Goal: Task Accomplishment & Management: Use online tool/utility

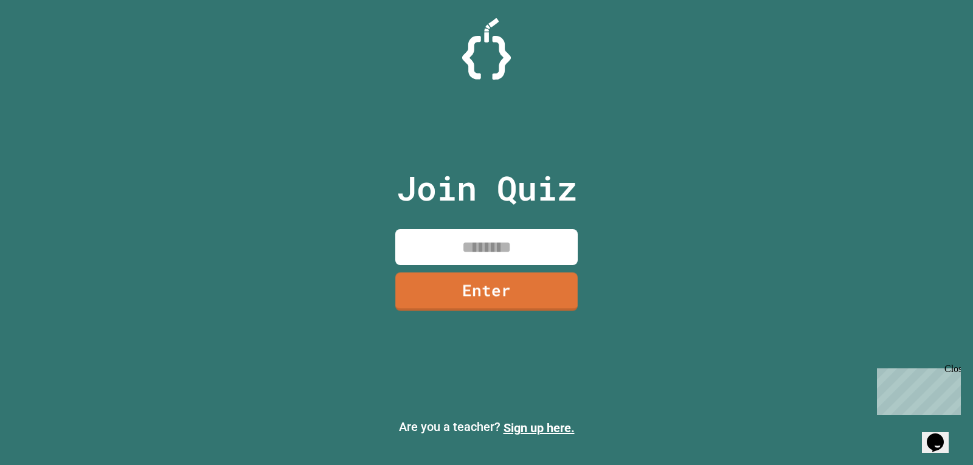
click at [470, 228] on div "Join Quiz Enter" at bounding box center [486, 232] width 205 height 405
drag, startPoint x: 485, startPoint y: 234, endPoint x: 490, endPoint y: 237, distance: 6.3
click at [490, 237] on input at bounding box center [486, 247] width 183 height 36
type input "********"
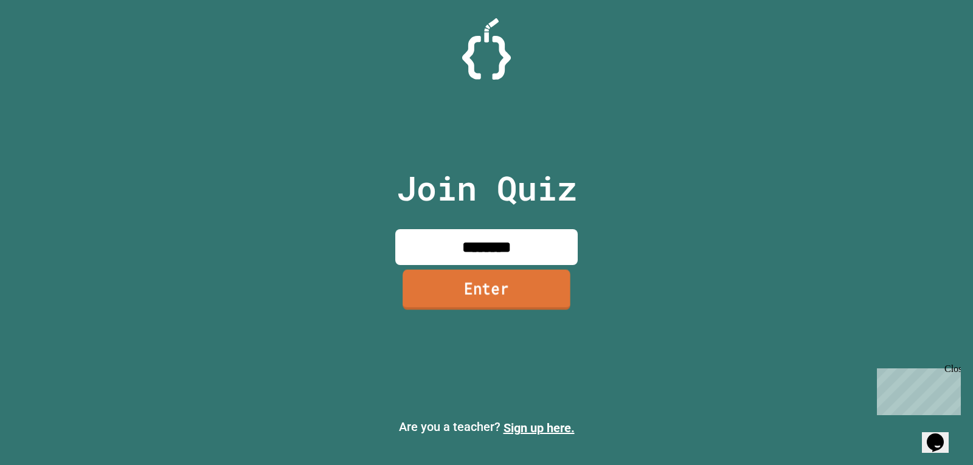
click at [541, 279] on link "Enter" at bounding box center [487, 289] width 168 height 40
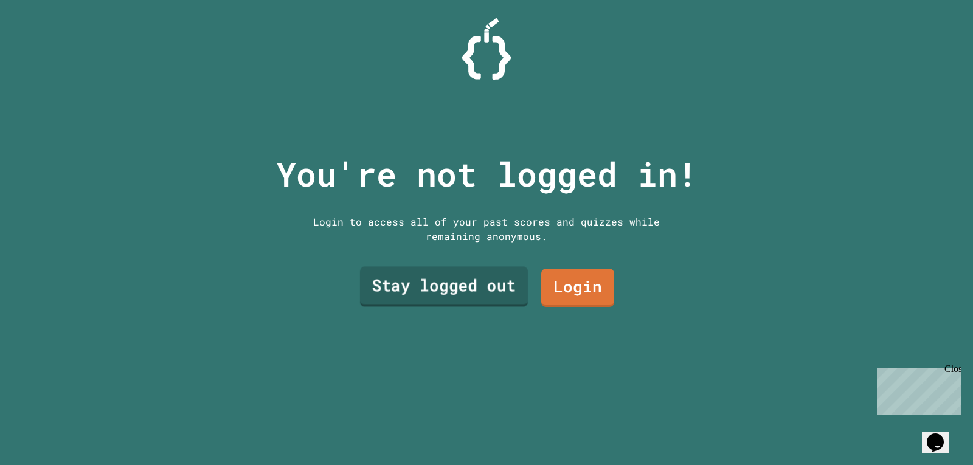
click at [404, 276] on link "Stay logged out" at bounding box center [444, 287] width 168 height 40
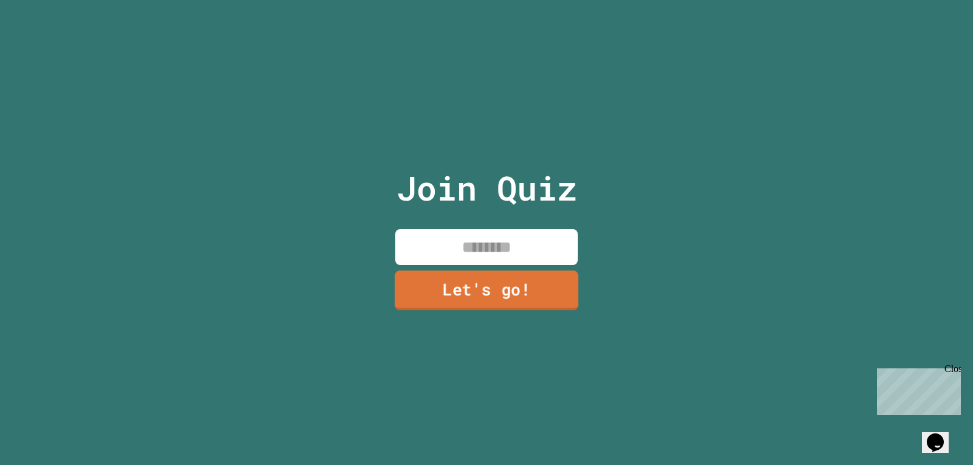
click at [403, 252] on input at bounding box center [486, 247] width 183 height 36
type input "*****"
click at [471, 273] on link "Let's go!" at bounding box center [486, 292] width 183 height 38
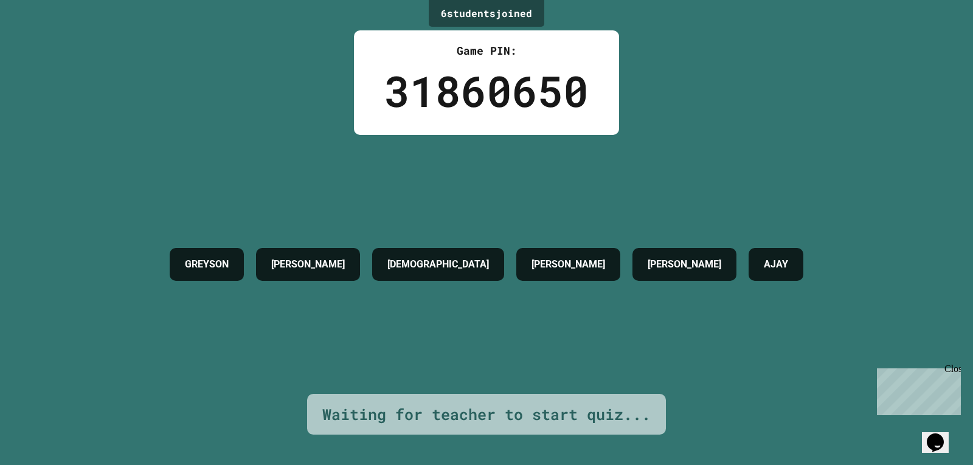
click at [203, 60] on div "6 student s joined Game PIN: 31860650 [PERSON_NAME] [PERSON_NAME] W [PERSON_NAM…" at bounding box center [486, 232] width 973 height 465
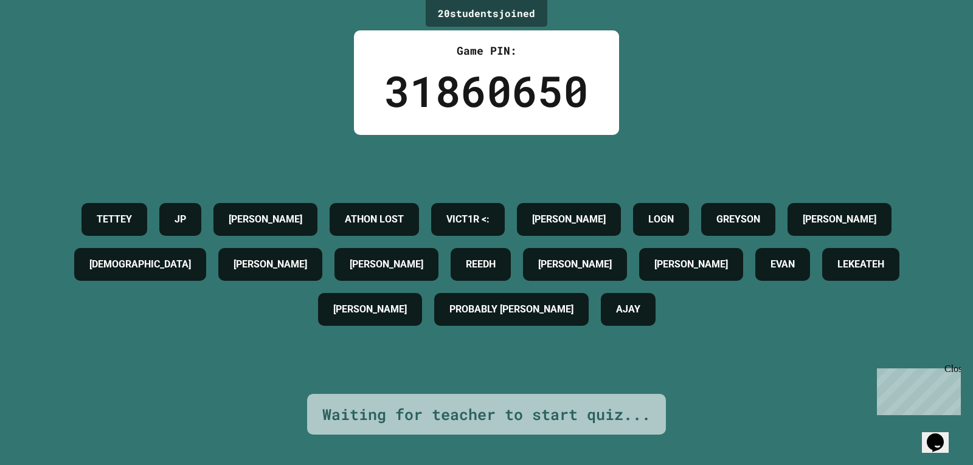
click at [465, 103] on div "31860650" at bounding box center [486, 91] width 204 height 64
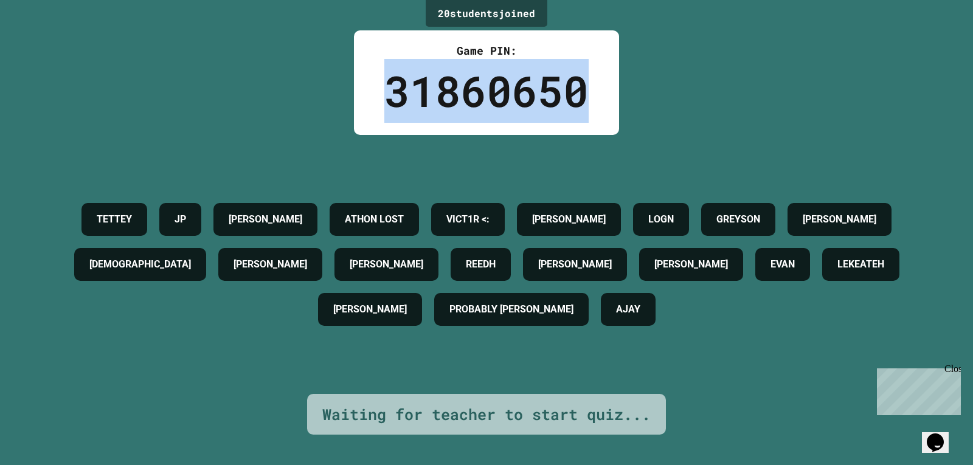
click at [465, 103] on div "31860650" at bounding box center [486, 91] width 204 height 64
click at [404, 93] on div "31860650" at bounding box center [486, 91] width 204 height 64
click at [401, 93] on div "31860650" at bounding box center [486, 91] width 204 height 64
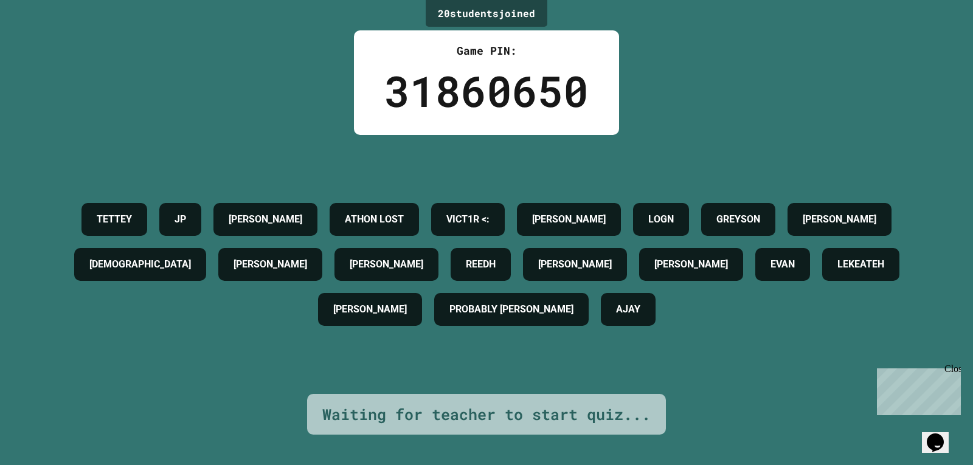
drag, startPoint x: 193, startPoint y: 202, endPoint x: 196, endPoint y: 209, distance: 7.6
click at [208, 210] on div "[PERSON_NAME] [PERSON_NAME] LOST VICT1R <: [PERSON_NAME] [PERSON_NAME] W REEDH …" at bounding box center [486, 264] width 913 height 135
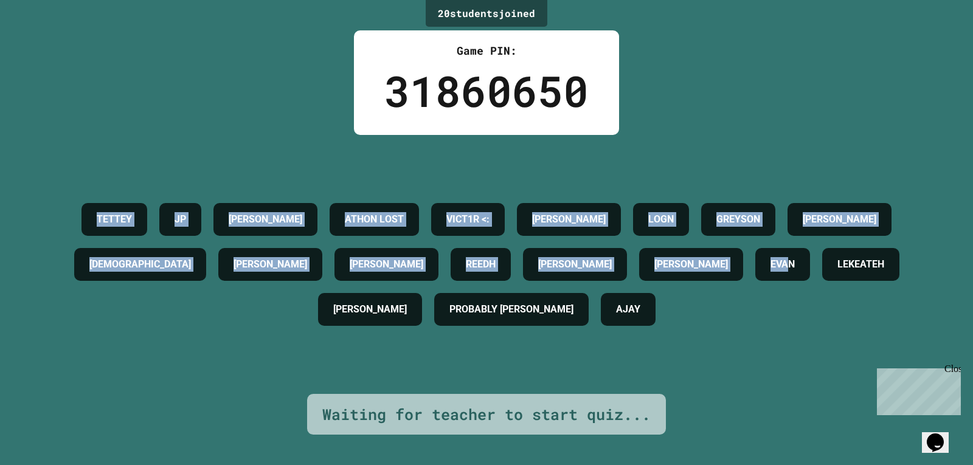
drag, startPoint x: 60, startPoint y: 191, endPoint x: 840, endPoint y: 388, distance: 804.4
click at [864, 388] on div "20 student s joined Game PIN: 31860650 [PERSON_NAME] [PERSON_NAME] LOST VICT1R …" at bounding box center [486, 232] width 973 height 465
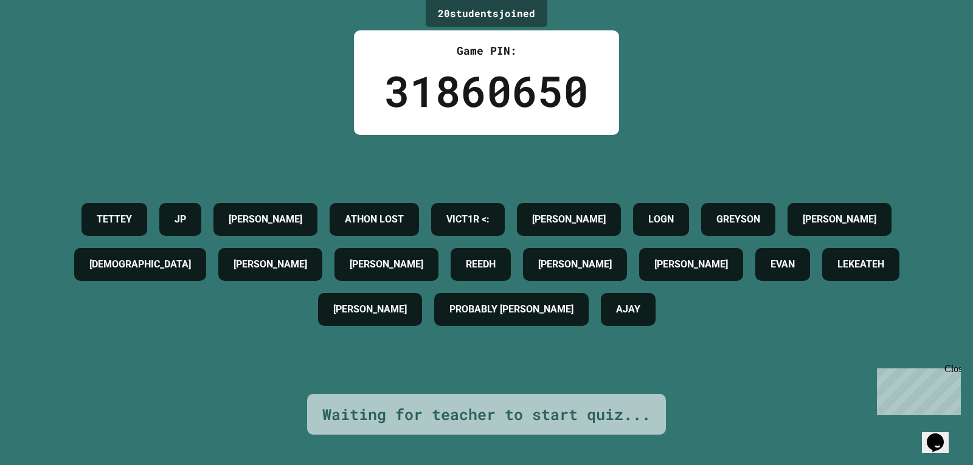
click at [798, 386] on div "20 student s joined Game PIN: 31860650 [PERSON_NAME] [PERSON_NAME] LOST VICT1R …" at bounding box center [486, 232] width 973 height 465
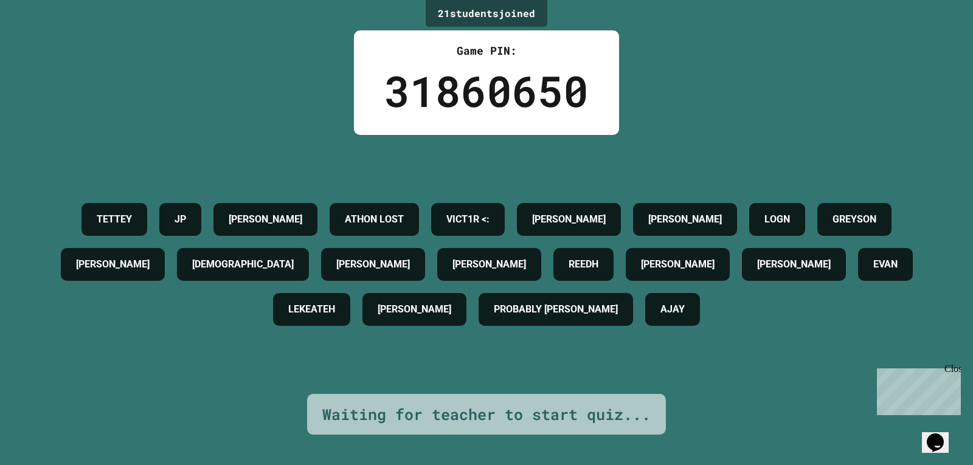
click at [454, 418] on div "Waiting for teacher to start quiz..." at bounding box center [486, 414] width 359 height 41
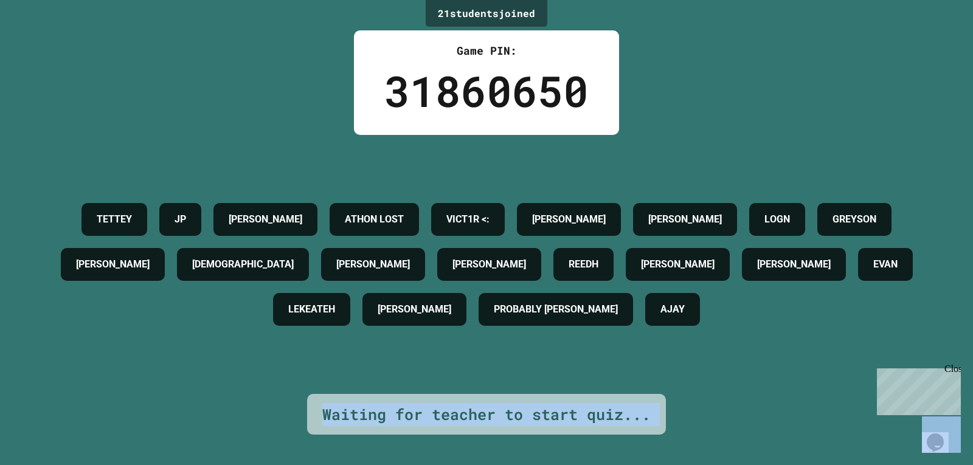
click at [454, 418] on div "Waiting for teacher to start quiz..." at bounding box center [486, 414] width 359 height 41
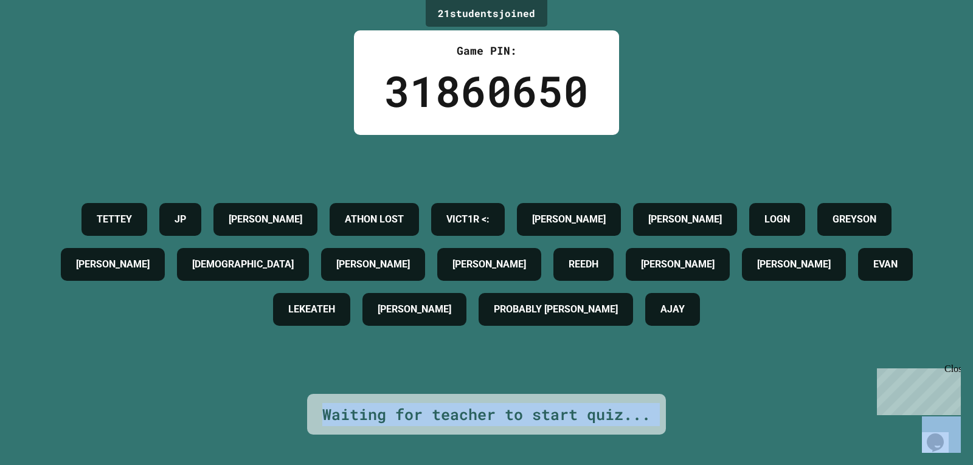
click at [449, 394] on div "Waiting for teacher to start quiz..." at bounding box center [486, 414] width 359 height 41
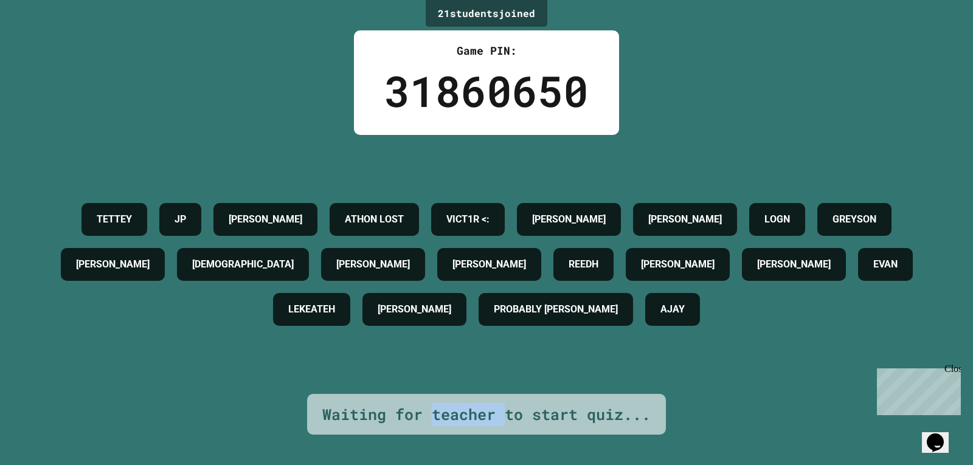
click at [449, 394] on div "Waiting for teacher to start quiz..." at bounding box center [486, 414] width 359 height 41
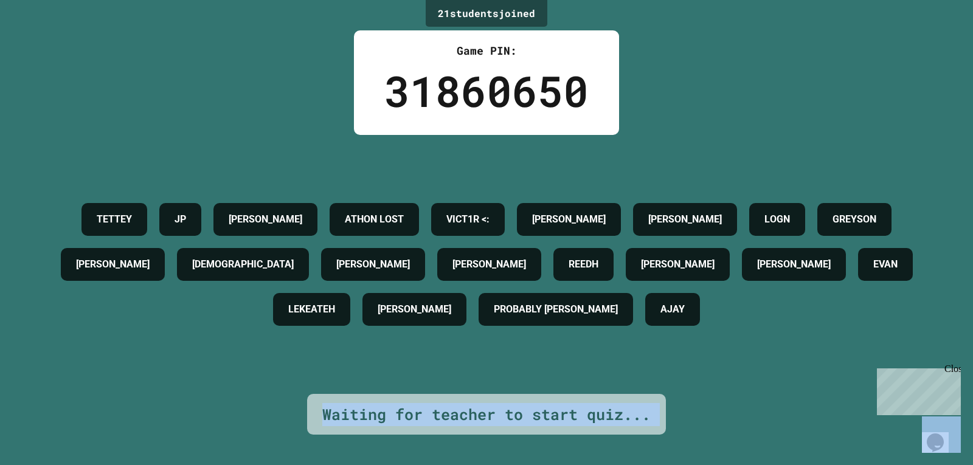
click at [449, 394] on div "Waiting for teacher to start quiz..." at bounding box center [486, 414] width 359 height 41
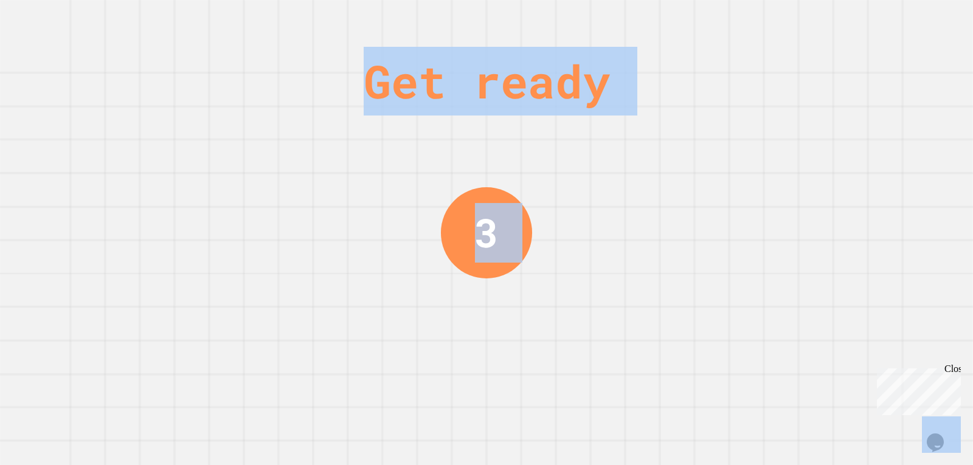
click at [423, 368] on div "Get ready 3" at bounding box center [486, 232] width 973 height 465
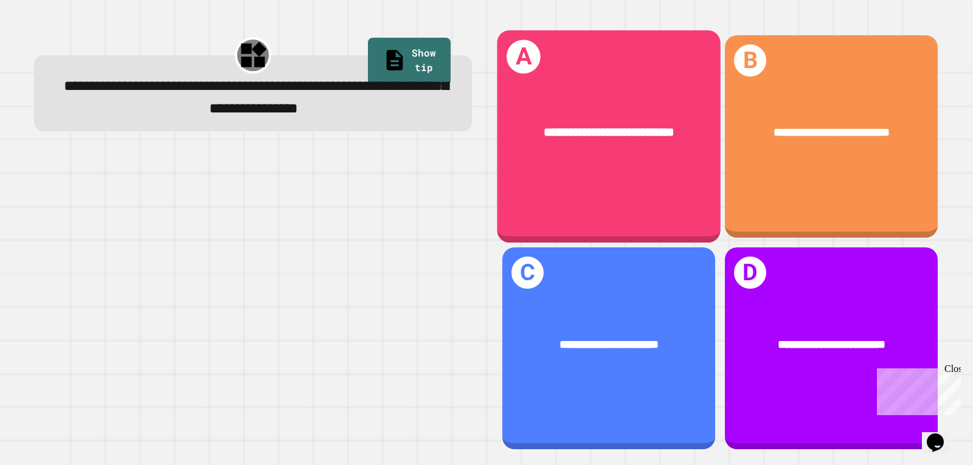
click at [628, 150] on div "**********" at bounding box center [609, 133] width 224 height 68
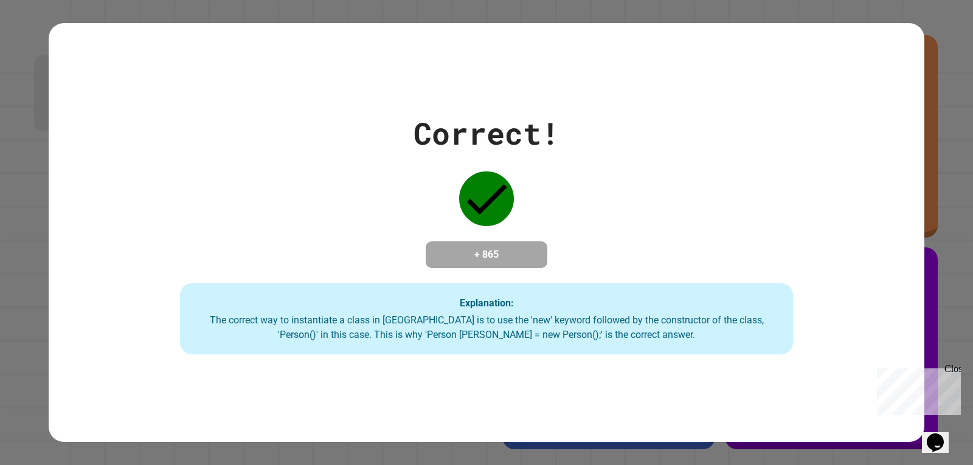
click at [627, 221] on div "Correct! + 865 Explanation: The correct way to instantiate a class in [GEOGRAPH…" at bounding box center [487, 233] width 876 height 245
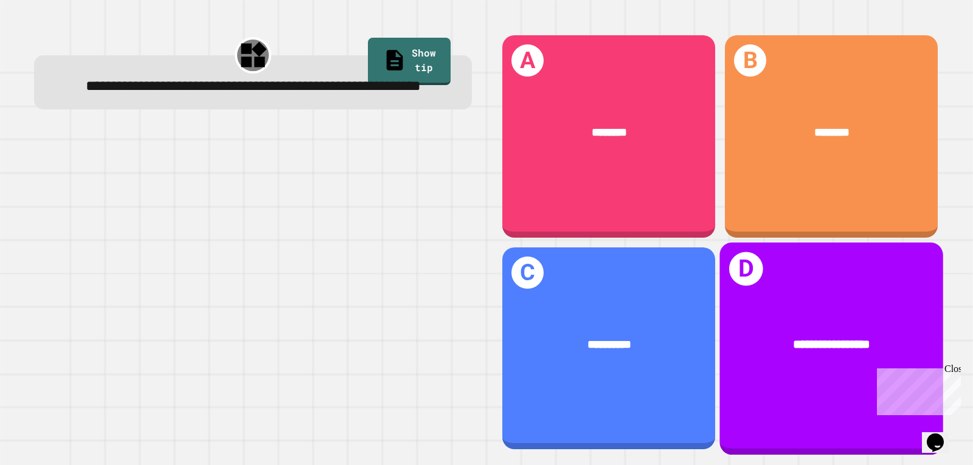
click at [793, 356] on div "**********" at bounding box center [832, 345] width 224 height 68
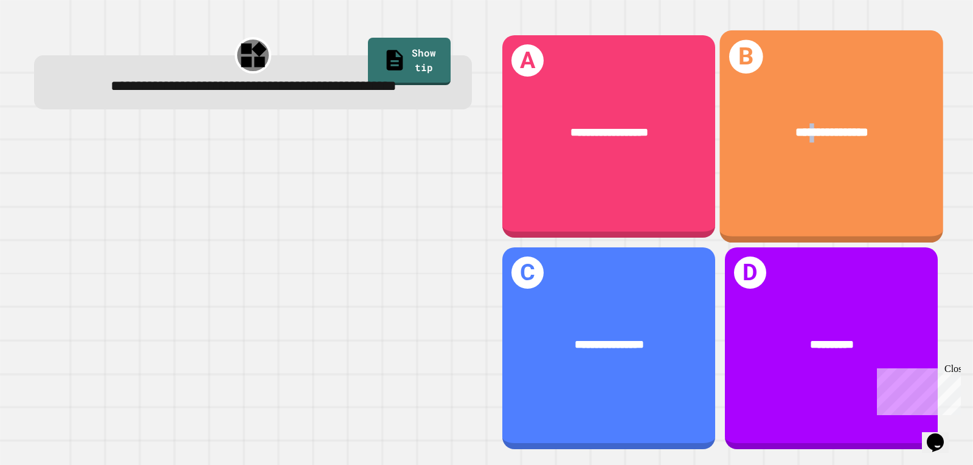
click at [790, 146] on div "**********" at bounding box center [832, 133] width 224 height 68
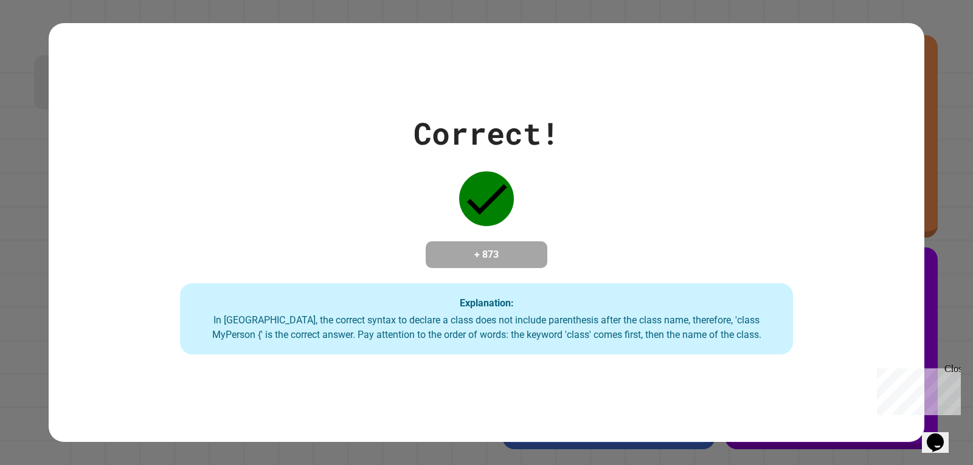
click at [568, 262] on div "Correct! + 873 Explanation: In [GEOGRAPHIC_DATA], the correct syntax to declare…" at bounding box center [487, 233] width 876 height 245
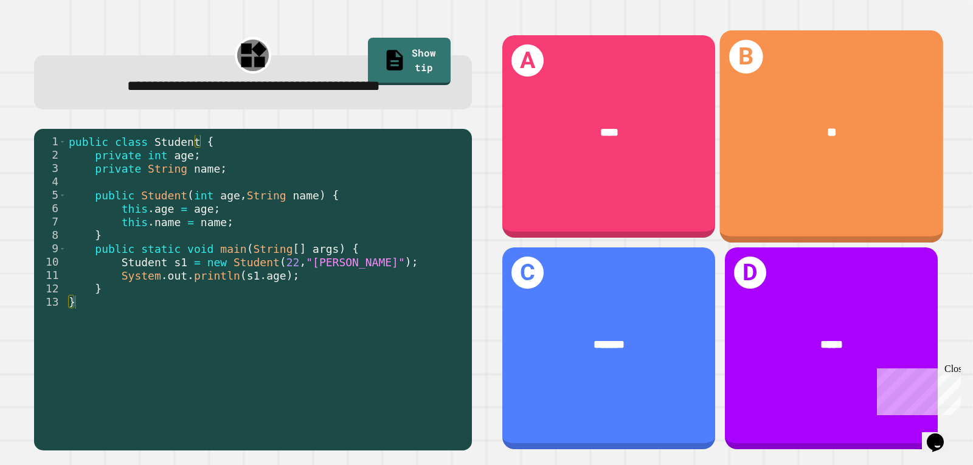
click at [799, 128] on div "**" at bounding box center [832, 132] width 174 height 19
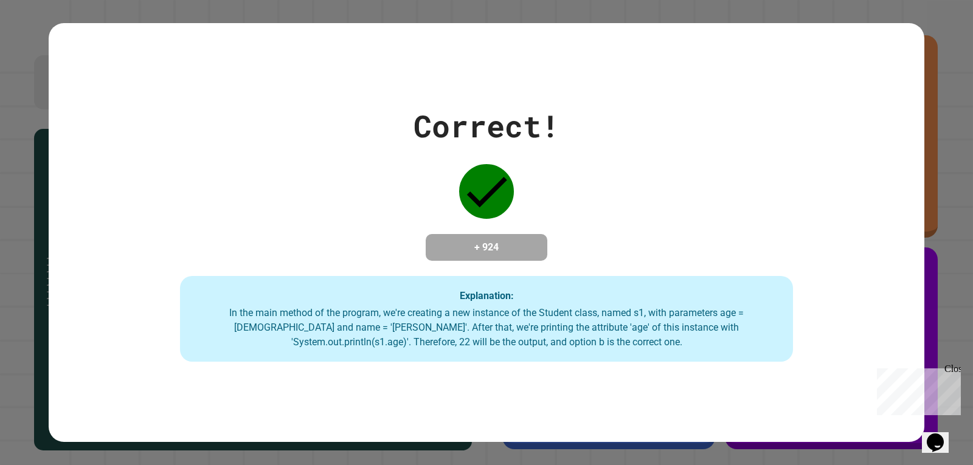
click at [390, 222] on div "Correct! + 924 Explanation: In the main method of the program, we're creating a…" at bounding box center [487, 232] width 876 height 259
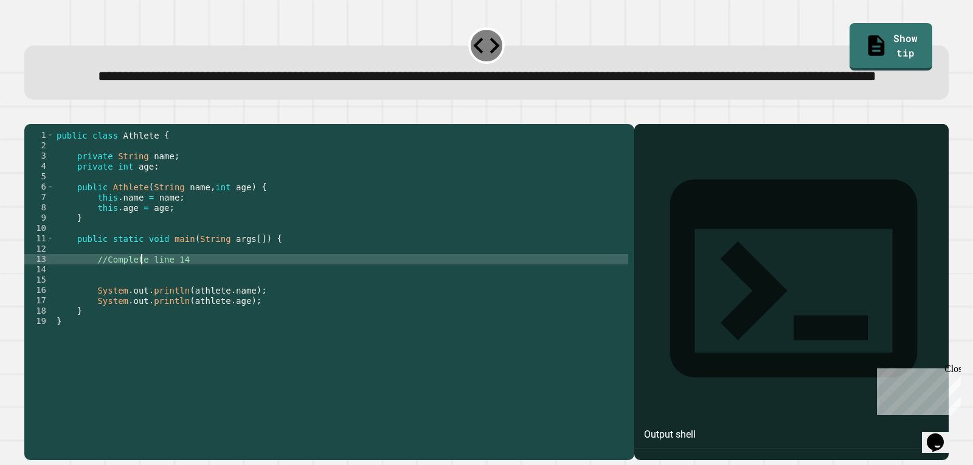
click at [142, 306] on div "public class Athlete { private String name ; private int age ; public Athlete (…" at bounding box center [341, 264] width 574 height 269
click at [150, 307] on div "public class Athlete { private String name ; private int age ; public Athlete (…" at bounding box center [341, 264] width 574 height 269
click at [187, 311] on div "public class Athlete { private String name ; private int age ; public Athlete (…" at bounding box center [341, 264] width 574 height 269
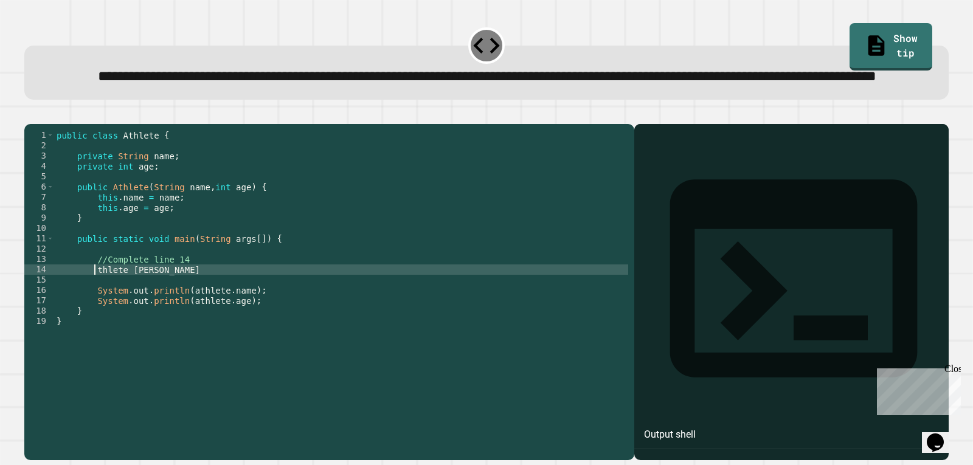
scroll to position [0, 3]
click at [186, 311] on div "public class Athlete { private String name ; private int age ; public Athlete (…" at bounding box center [341, 264] width 574 height 269
click at [916, 29] on div "**********" at bounding box center [486, 61] width 934 height 85
click at [892, 27] on link "Show tip" at bounding box center [891, 44] width 78 height 49
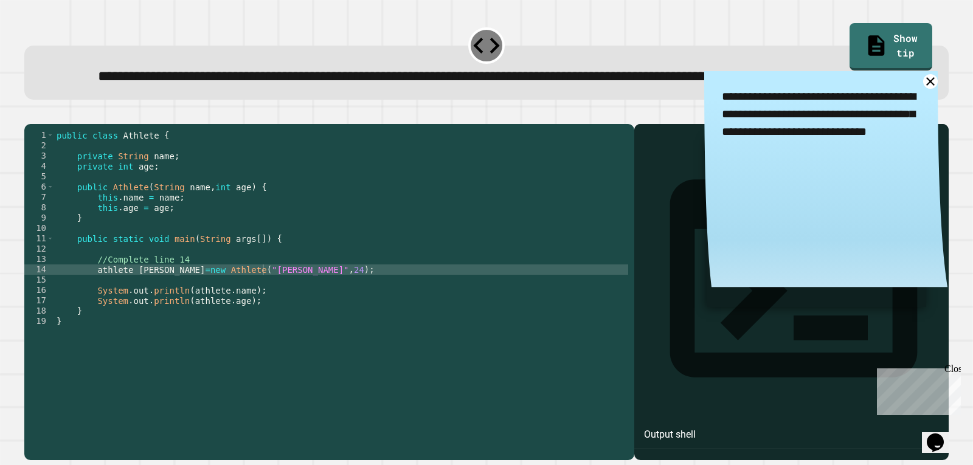
click at [111, 316] on div "public class Athlete { private String name ; private int age ; public Athlete (…" at bounding box center [341, 264] width 574 height 269
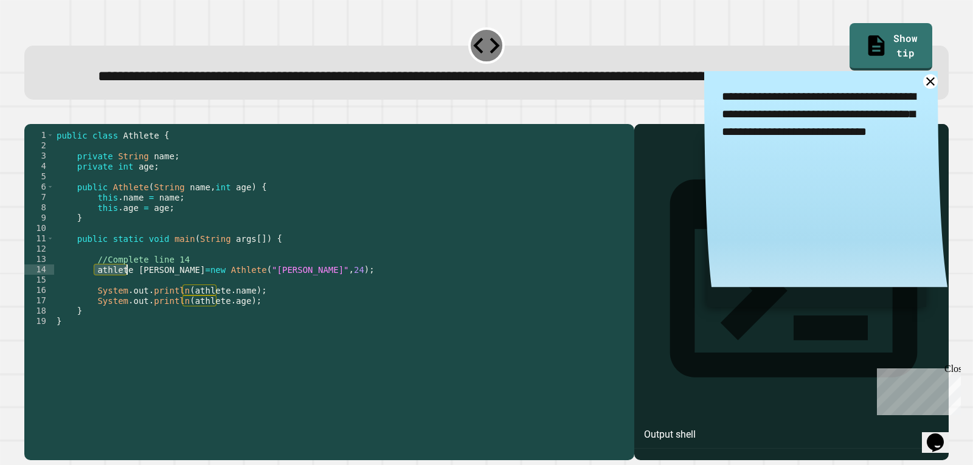
click at [111, 315] on div "public class Athlete { private String name ; private int age ; public Athlete (…" at bounding box center [341, 264] width 574 height 269
click at [124, 315] on div "public class Athlete { private String name ; private int age ; public Athlete (…" at bounding box center [341, 254] width 574 height 248
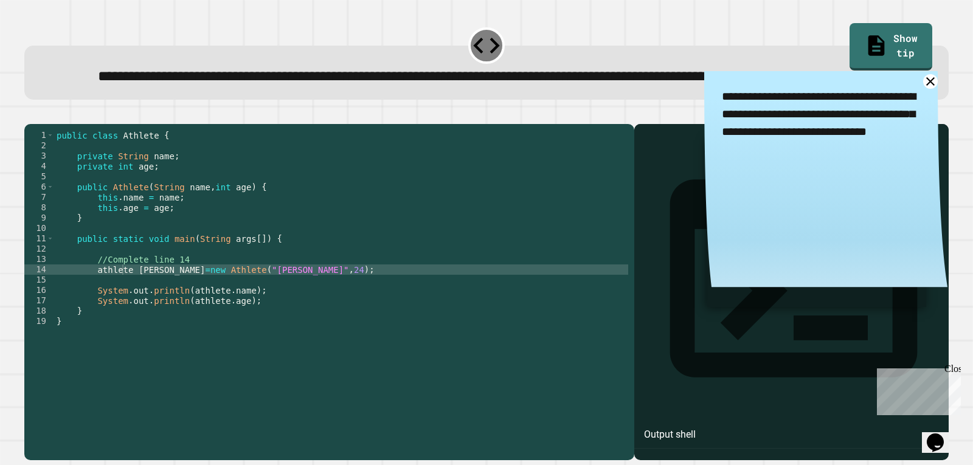
click at [42, 125] on icon "button" at bounding box center [38, 121] width 7 height 9
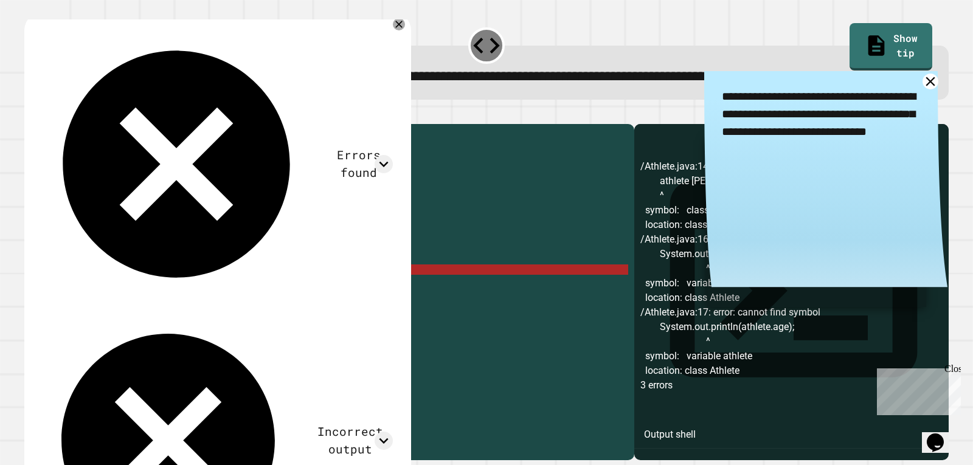
click at [923, 89] on link at bounding box center [931, 82] width 16 height 16
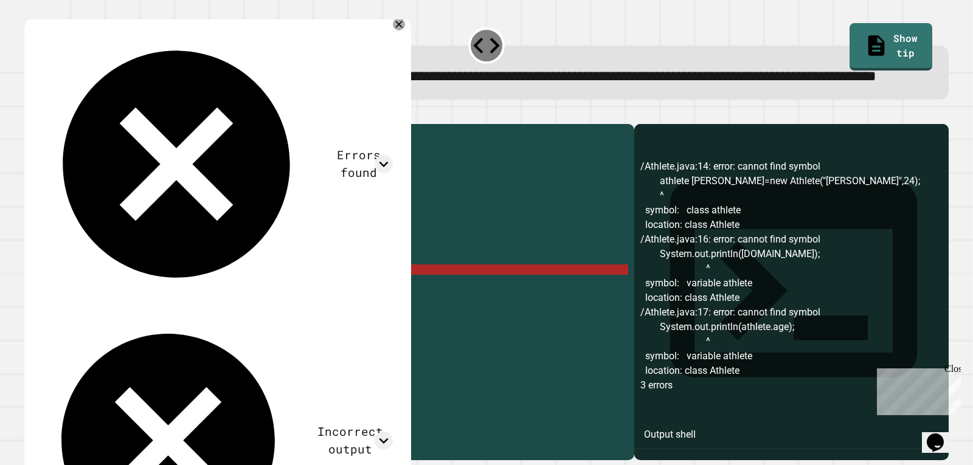
click at [99, 314] on div "public class Athlete { private String name ; private int age ; public Athlete (…" at bounding box center [341, 264] width 574 height 269
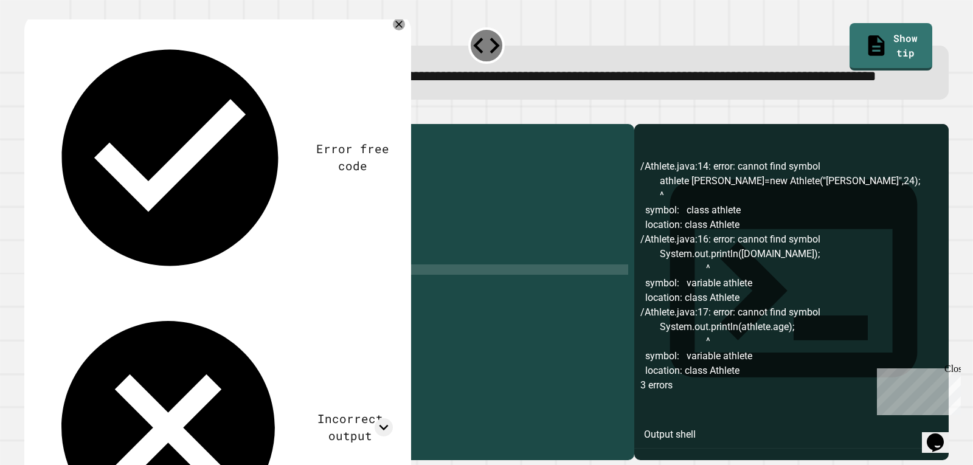
scroll to position [0, 3]
click at [47, 134] on div "**********" at bounding box center [486, 285] width 934 height 361
click at [47, 124] on div at bounding box center [486, 117] width 925 height 15
click at [30, 114] on button "button" at bounding box center [30, 114] width 0 height 0
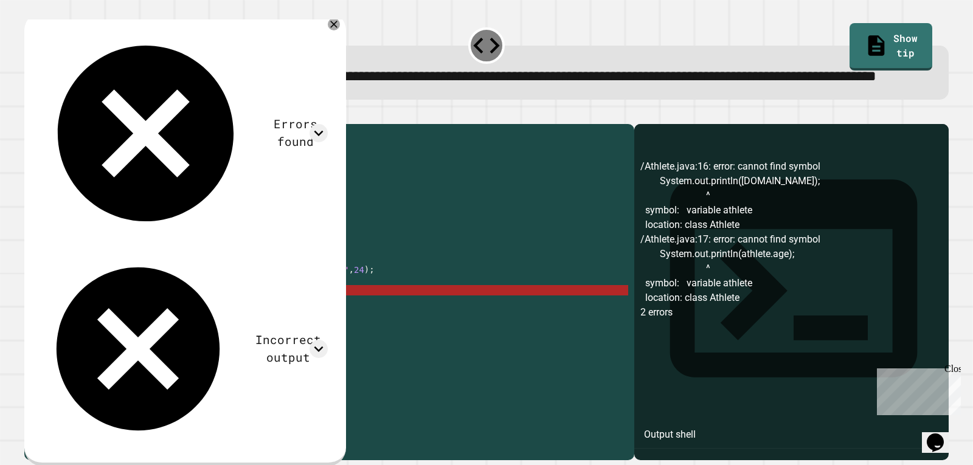
click at [199, 335] on div "public class Athlete { private String name ; private int age ; public Athlete (…" at bounding box center [341, 264] width 574 height 269
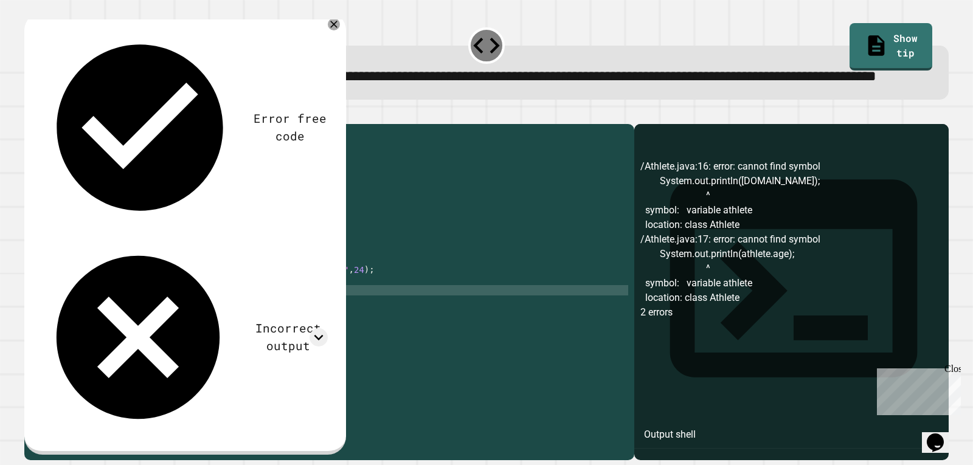
scroll to position [0, 10]
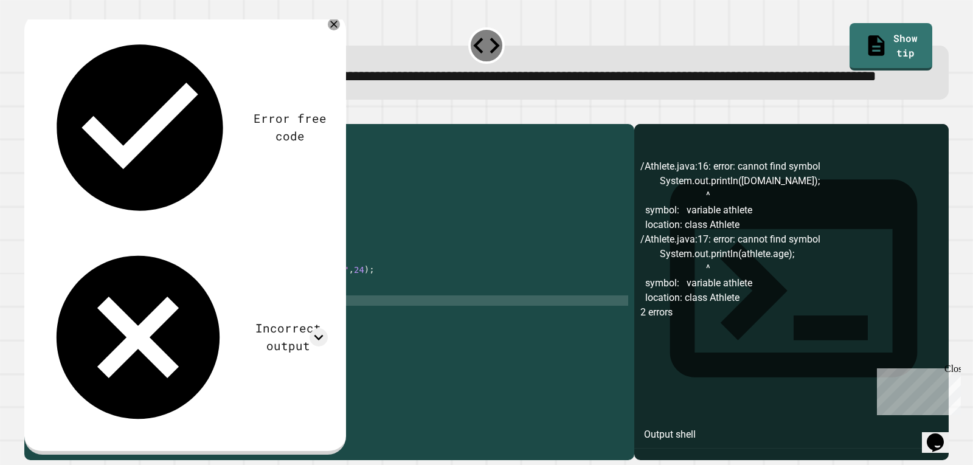
click at [216, 343] on div "public class Athlete { private String name ; private int age ; public Athlete (…" at bounding box center [341, 264] width 574 height 269
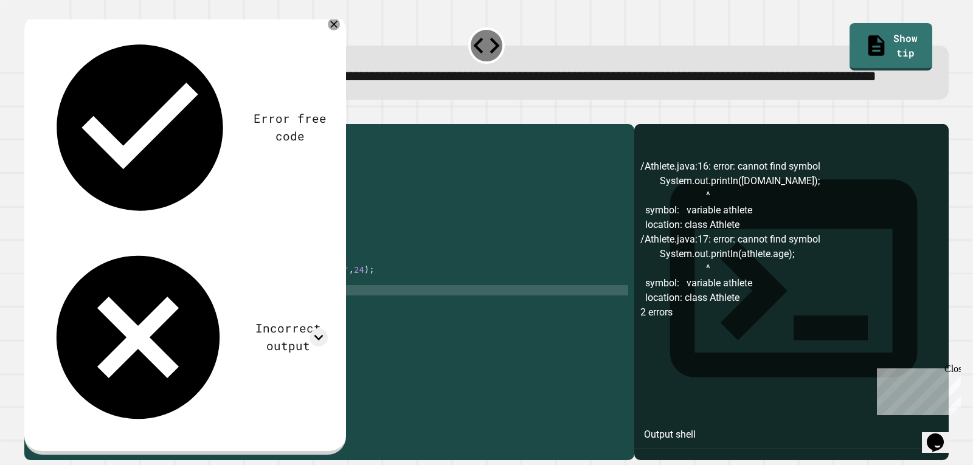
click at [186, 336] on div "public class Athlete { private String name ; private int age ; public Athlete (…" at bounding box center [341, 264] width 574 height 269
click at [221, 313] on div "public class Athlete { private String name ; private int age ; public Athlete (…" at bounding box center [341, 264] width 574 height 269
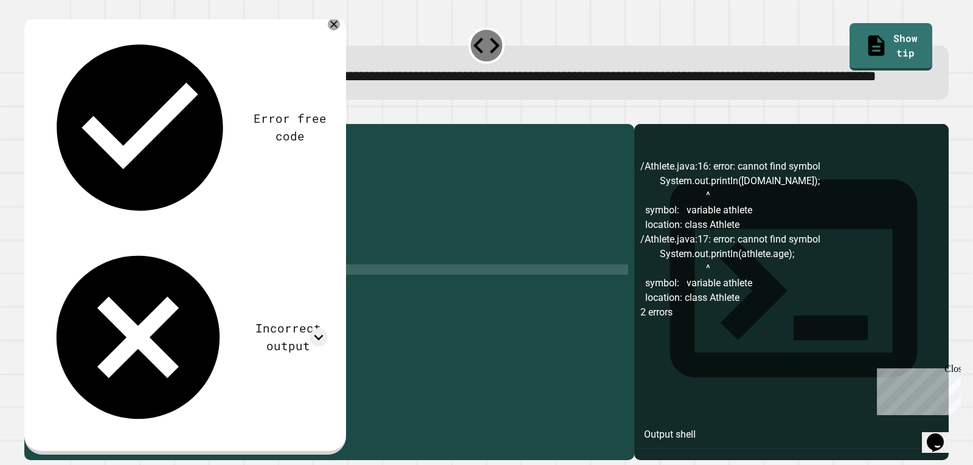
scroll to position [0, 12]
type textarea "**********"
click at [38, 135] on div "**********" at bounding box center [486, 285] width 934 height 361
click at [30, 114] on button "button" at bounding box center [30, 114] width 0 height 0
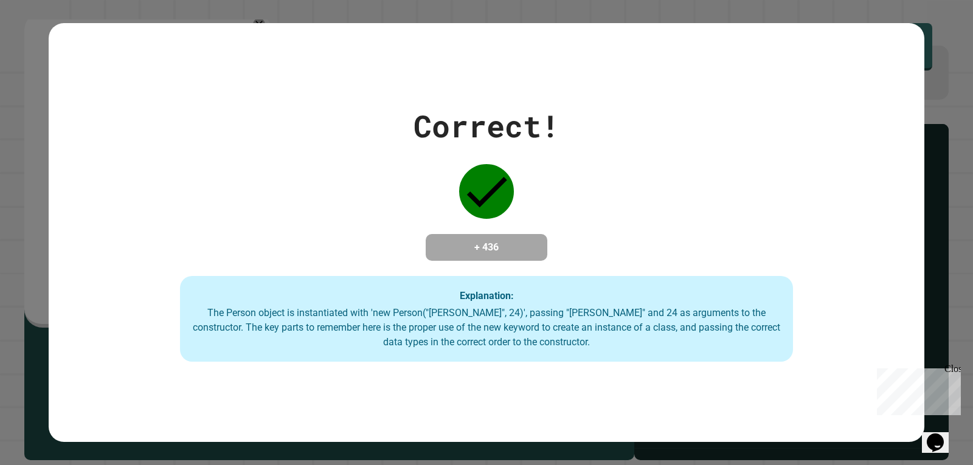
click at [375, 288] on div "Explanation: The Person object is instantiated with 'new Person("[PERSON_NAME]"…" at bounding box center [486, 319] width 613 height 86
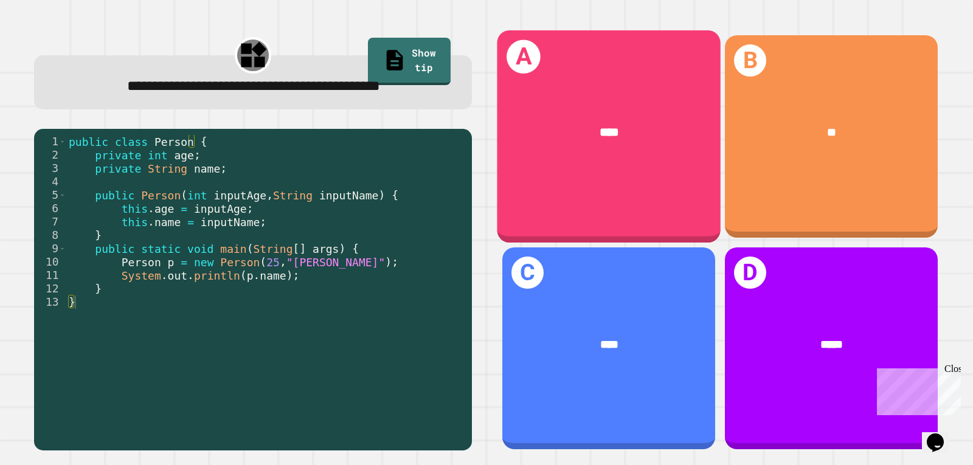
click at [594, 163] on div "A ****" at bounding box center [609, 136] width 224 height 212
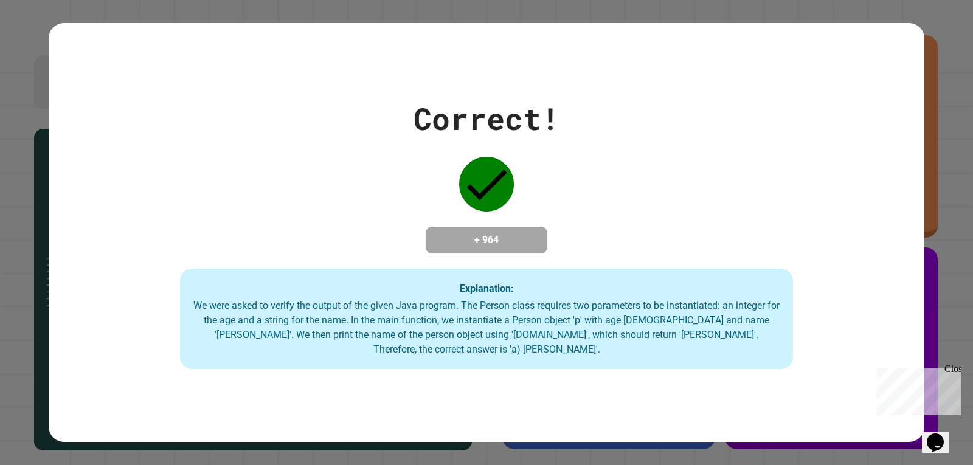
click at [436, 218] on div "Correct! + 964 Explanation: We were asked to verify the output of the given Jav…" at bounding box center [487, 233] width 876 height 274
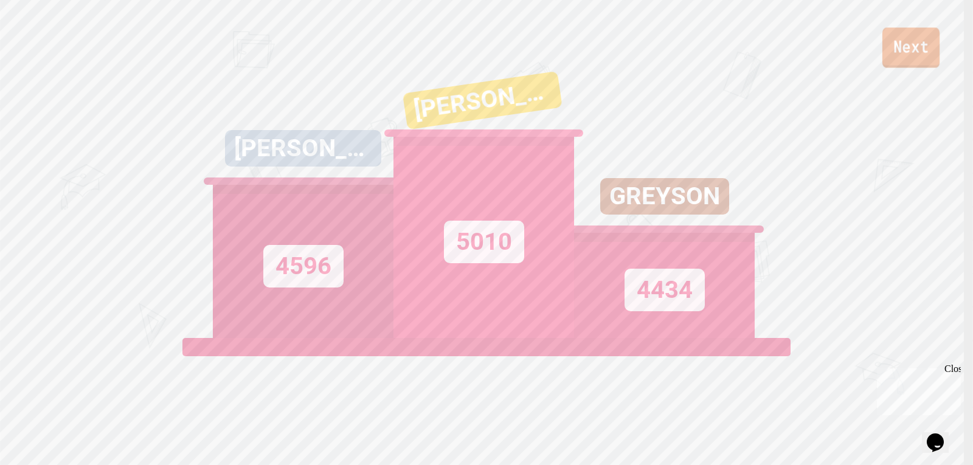
click at [901, 44] on link "Next" at bounding box center [911, 47] width 57 height 40
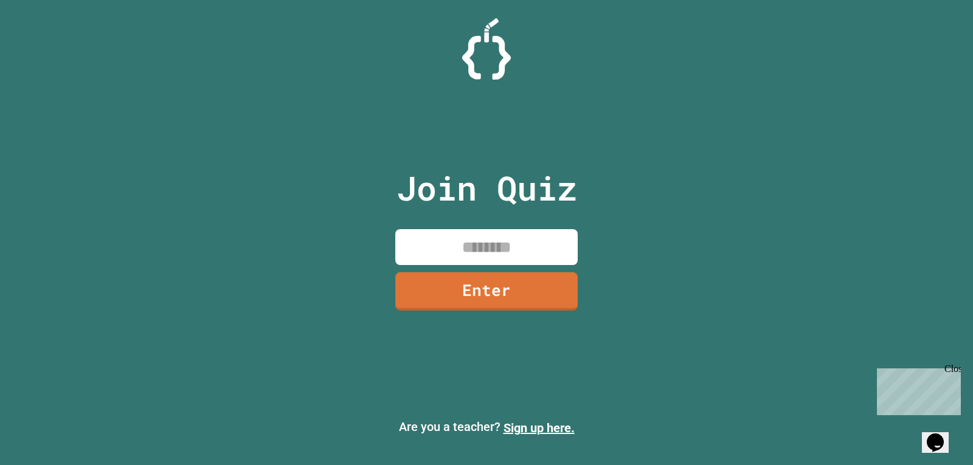
click at [557, 114] on div "Join Quiz Enter" at bounding box center [486, 232] width 205 height 405
